Goal: Navigation & Orientation: Find specific page/section

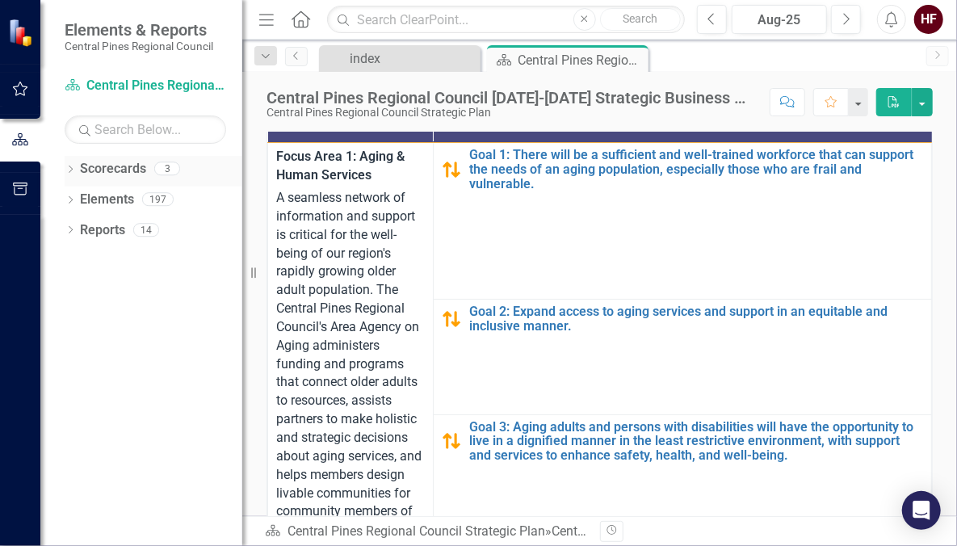
click at [70, 170] on icon "Dropdown" at bounding box center [70, 170] width 11 height 9
click at [70, 170] on icon "Dropdown" at bounding box center [68, 167] width 9 height 11
click at [16, 27] on img at bounding box center [22, 33] width 28 height 28
click at [410, 63] on div "index" at bounding box center [403, 58] width 107 height 20
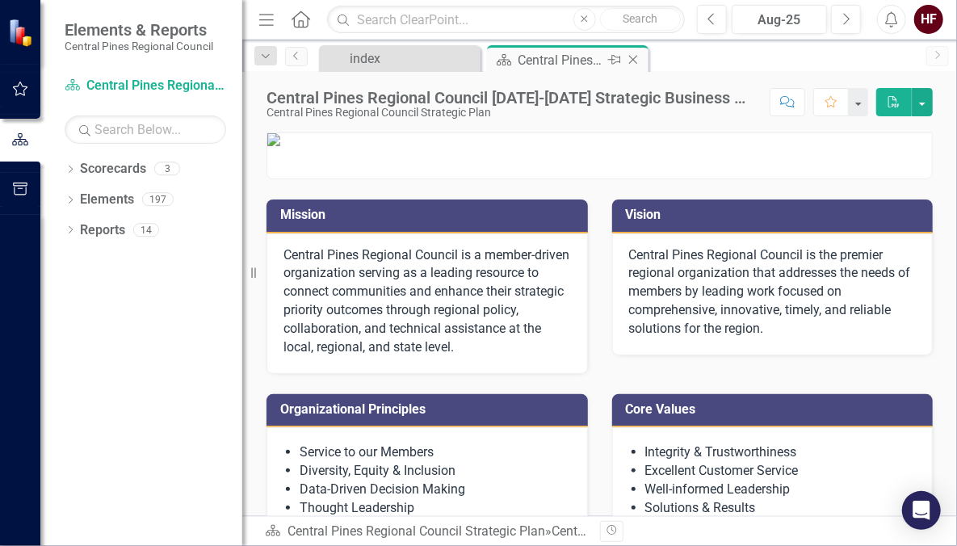
click at [528, 58] on div "Central Pines Regional Council [DATE]-[DATE] Strategic Business Plan Summary" at bounding box center [561, 60] width 86 height 20
click at [850, 13] on icon "Next" at bounding box center [846, 19] width 9 height 15
click at [254, 157] on div "Resize" at bounding box center [248, 273] width 13 height 546
